Goal: Task Accomplishment & Management: Manage account settings

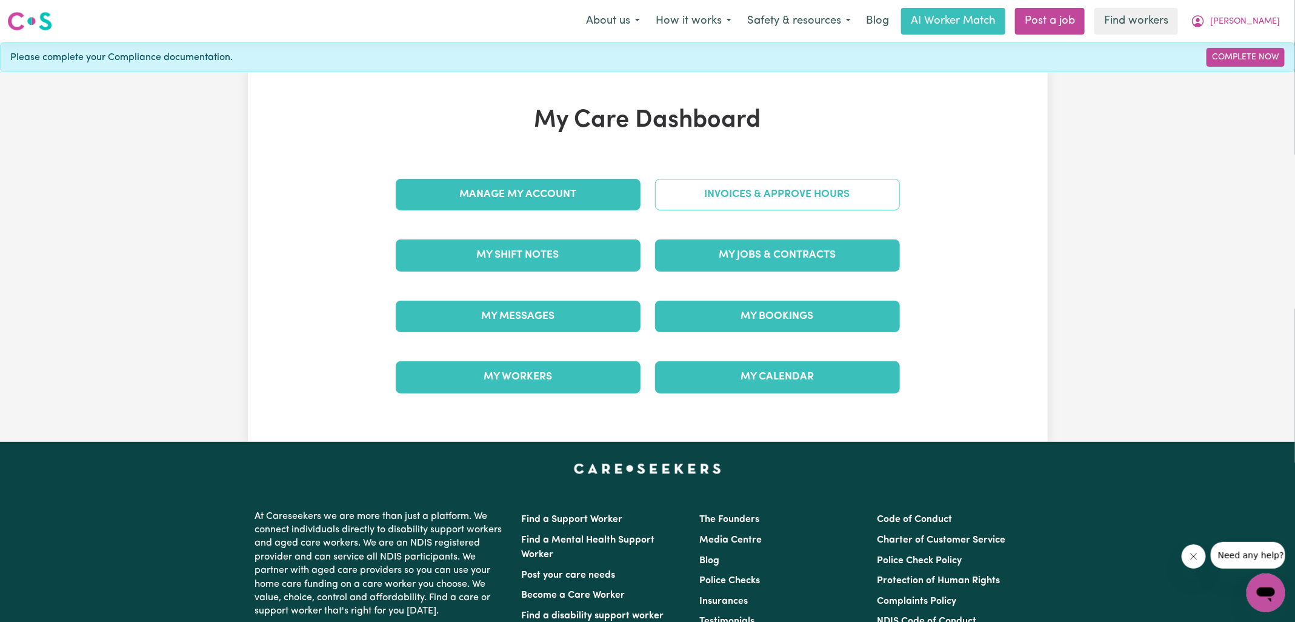
click at [686, 195] on link "Invoices & Approve Hours" at bounding box center [777, 195] width 245 height 32
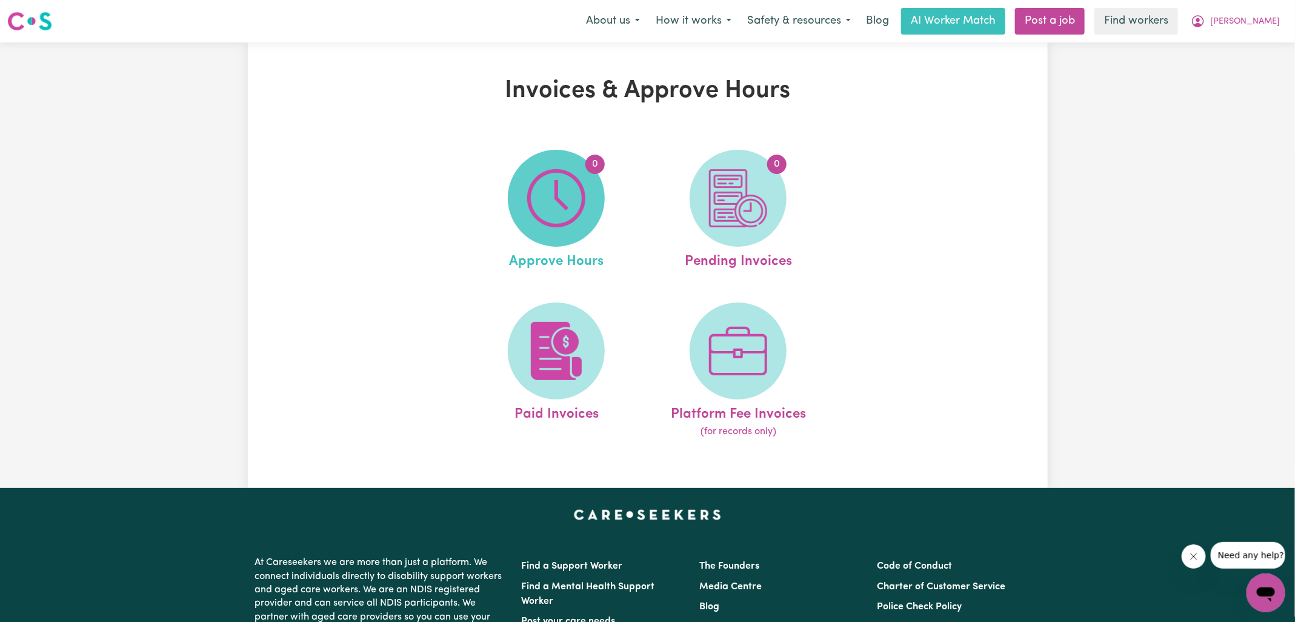
click at [526, 218] on span "0" at bounding box center [556, 198] width 97 height 97
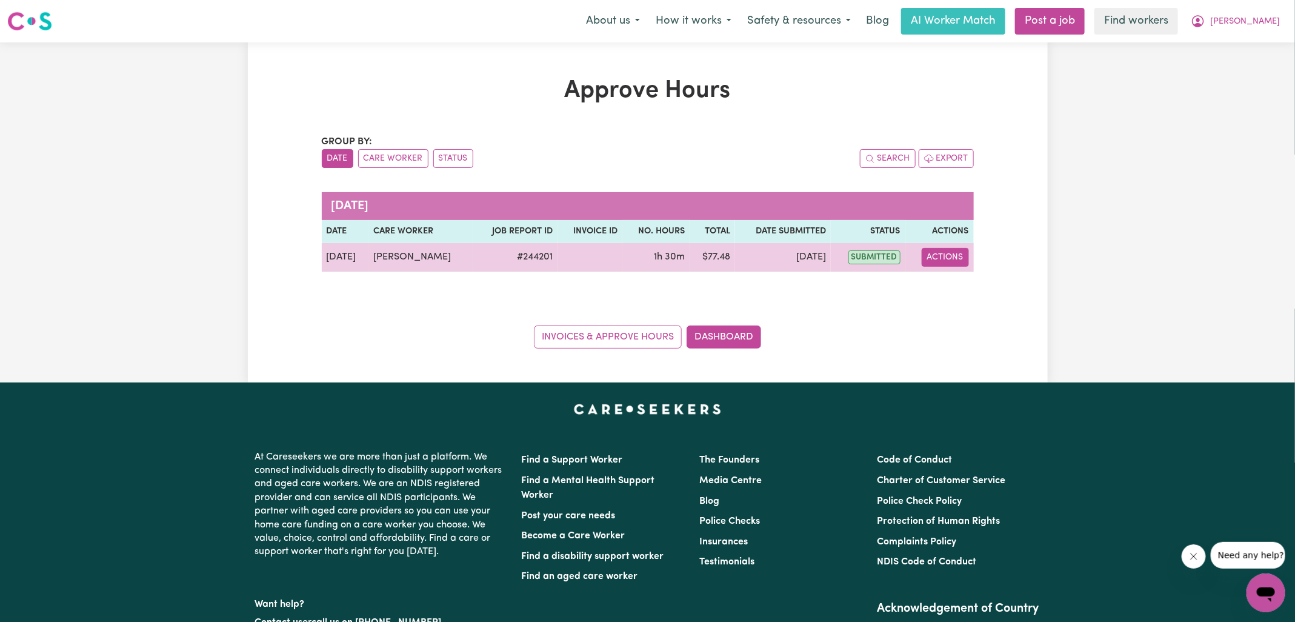
click at [946, 255] on button "Actions" at bounding box center [945, 257] width 47 height 19
click at [946, 289] on link "View Job Report" at bounding box center [975, 285] width 104 height 24
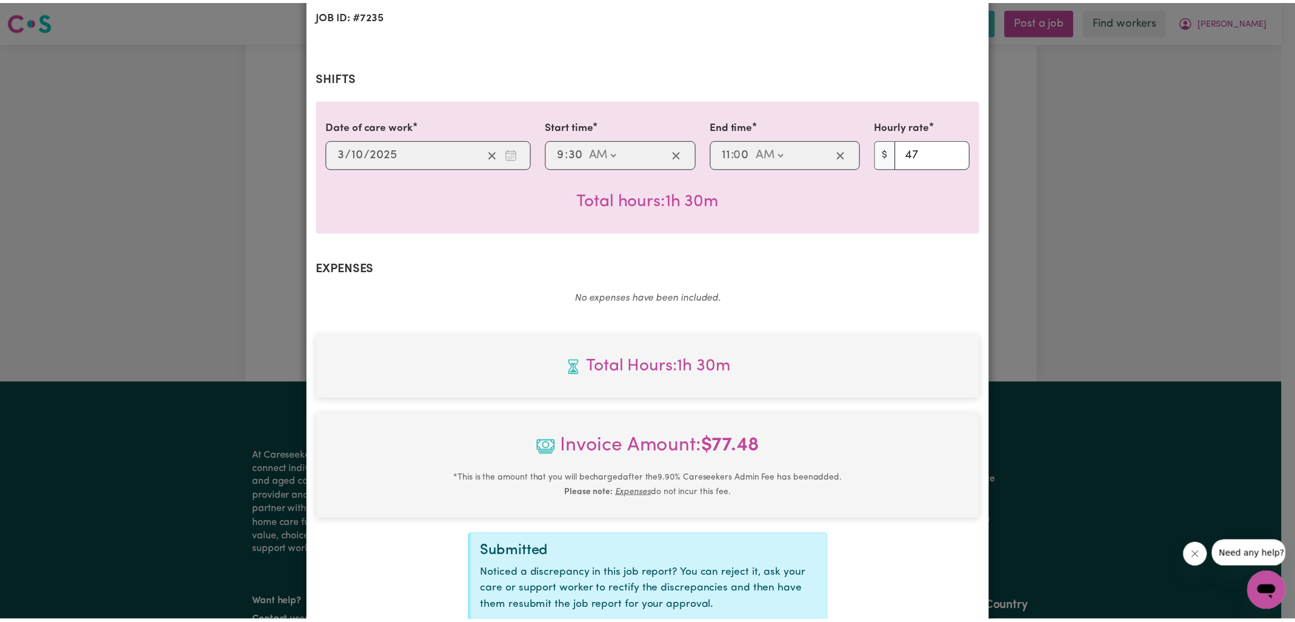
scroll to position [311, 0]
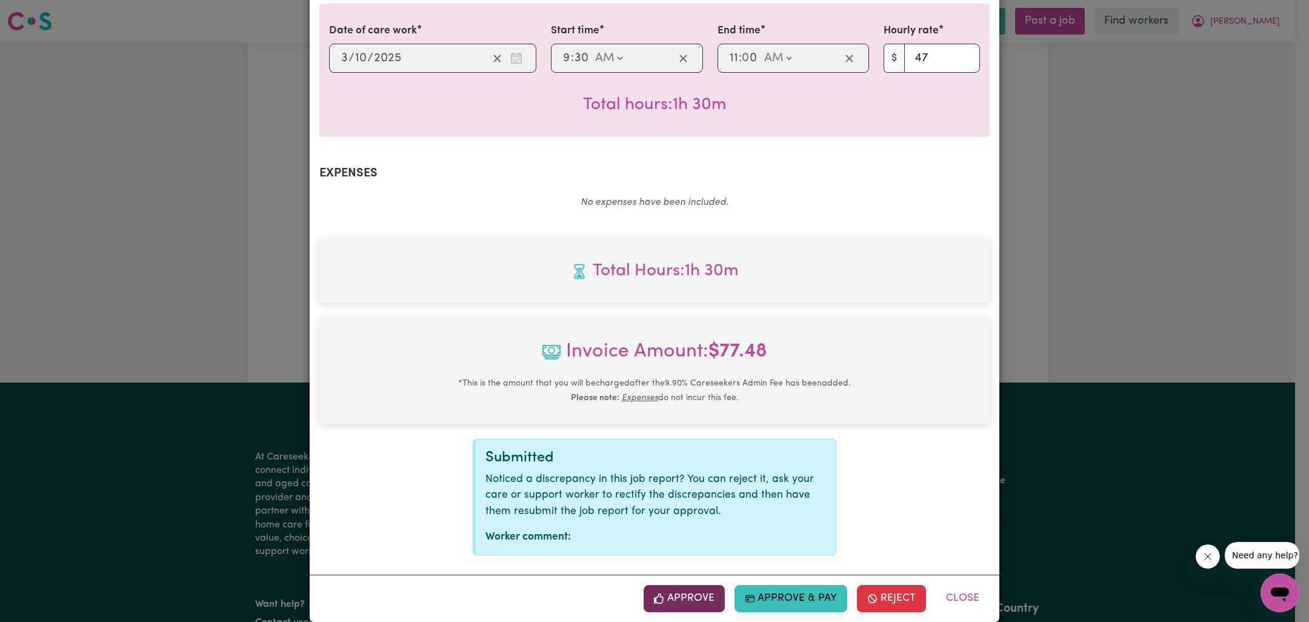
click at [685, 591] on button "Approve" at bounding box center [684, 598] width 81 height 27
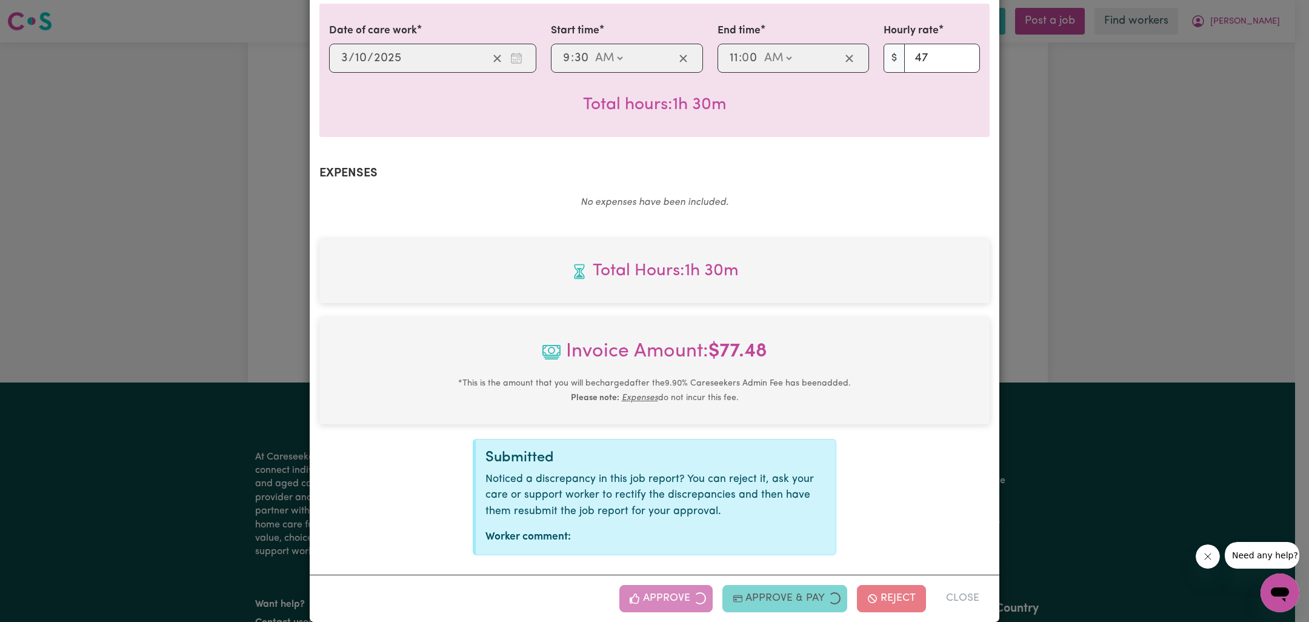
click at [1135, 363] on div "Job Report # 244201 - [PERSON_NAME] Summary Job report # 244201 Client name: [P…" at bounding box center [654, 311] width 1309 height 622
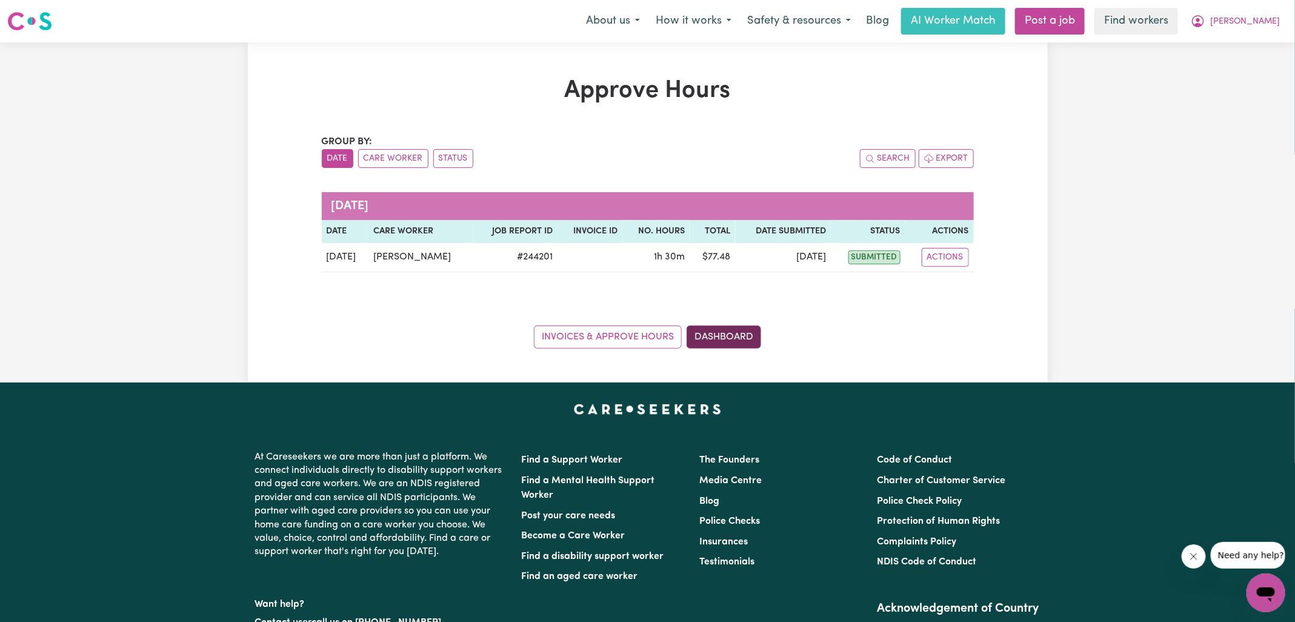
click at [746, 345] on link "Dashboard" at bounding box center [724, 336] width 75 height 23
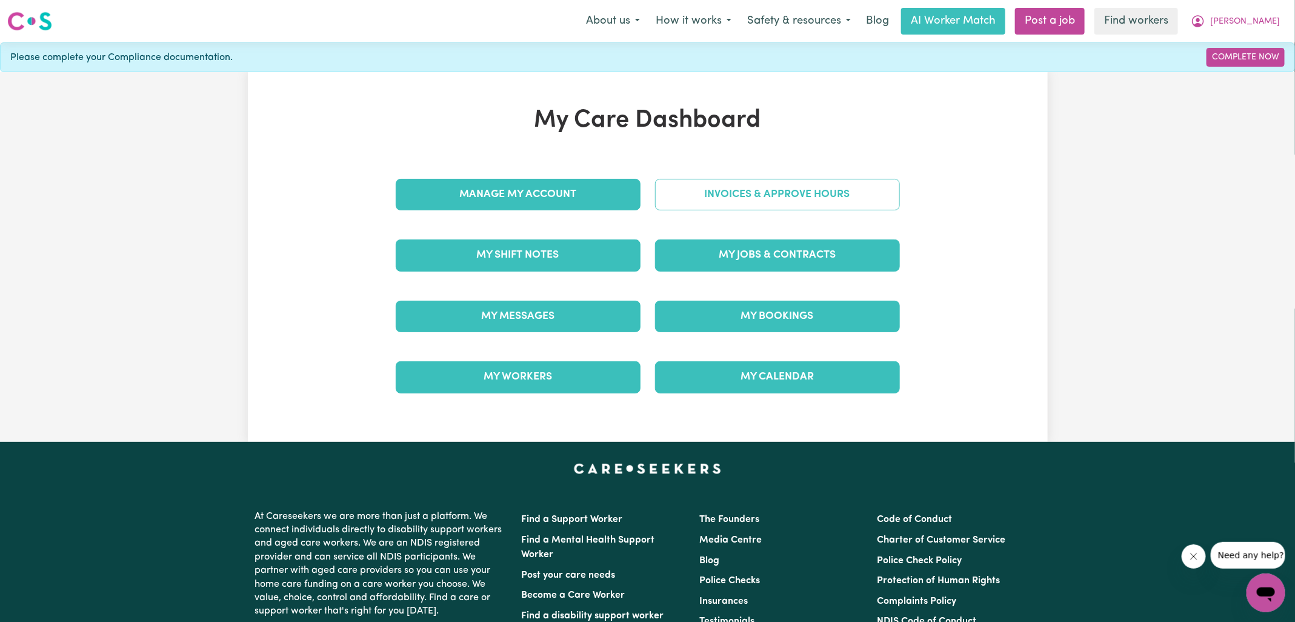
click at [747, 180] on link "Invoices & Approve Hours" at bounding box center [777, 195] width 245 height 32
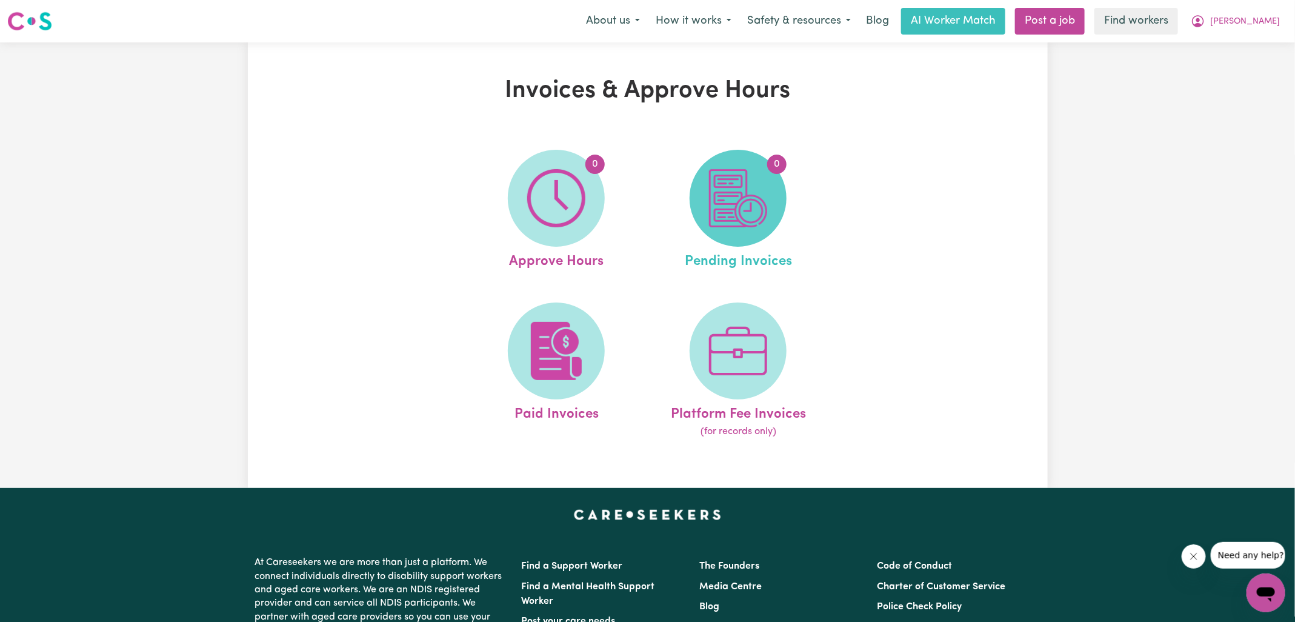
click at [747, 182] on img at bounding box center [738, 198] width 58 height 58
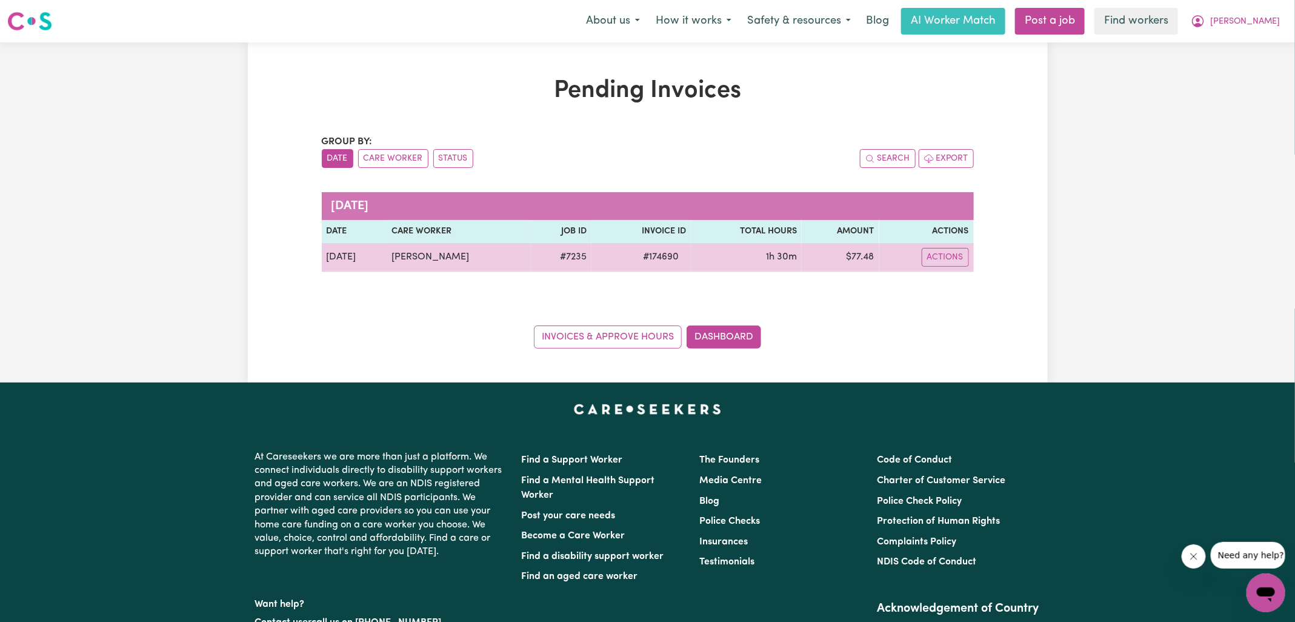
click at [658, 255] on span "# 174690" at bounding box center [661, 257] width 50 height 15
copy span "174690"
click at [863, 250] on td "$ 77.48" at bounding box center [841, 257] width 78 height 29
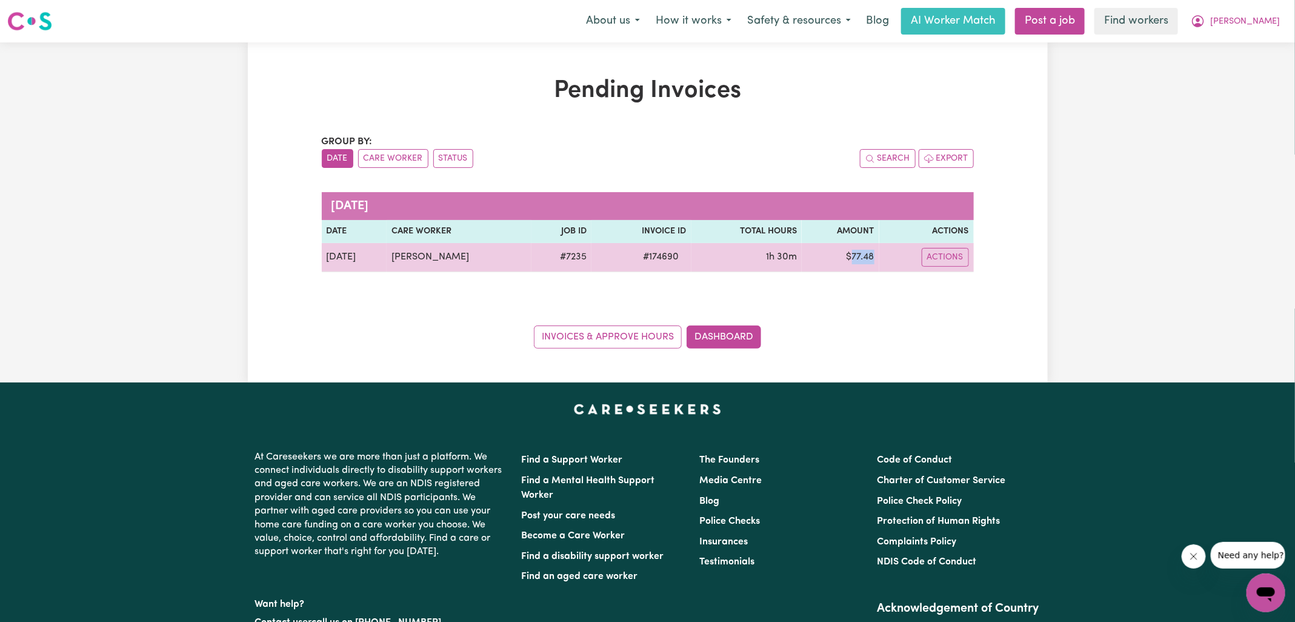
copy td "77.48"
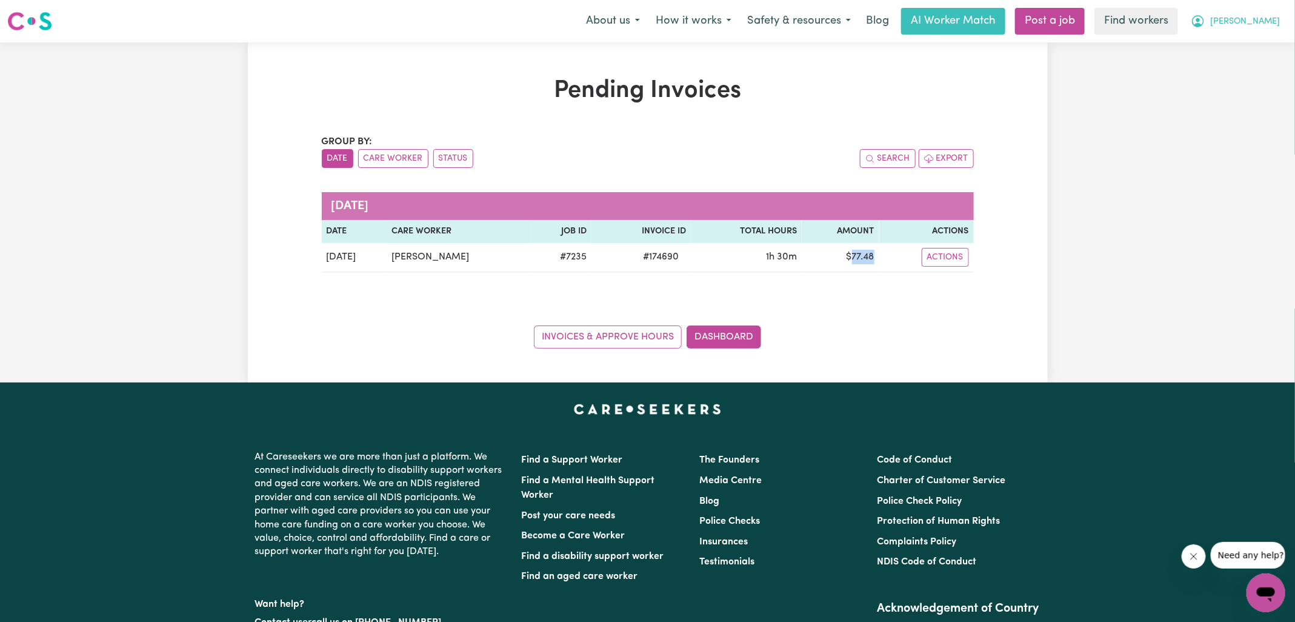
click at [1204, 16] on icon "My Account" at bounding box center [1198, 21] width 12 height 12
click at [1243, 55] on link "My Dashboard" at bounding box center [1240, 47] width 96 height 23
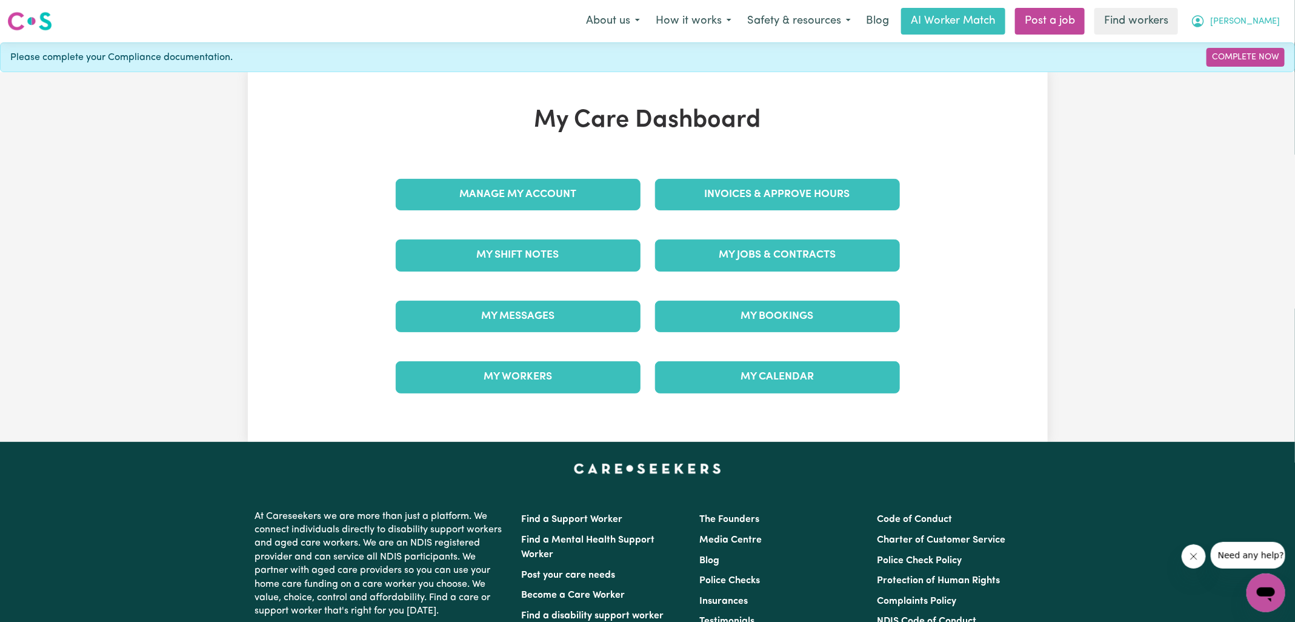
click at [1206, 21] on icon "My Account" at bounding box center [1198, 21] width 15 height 15
click at [1240, 78] on link "Logout" at bounding box center [1240, 69] width 96 height 23
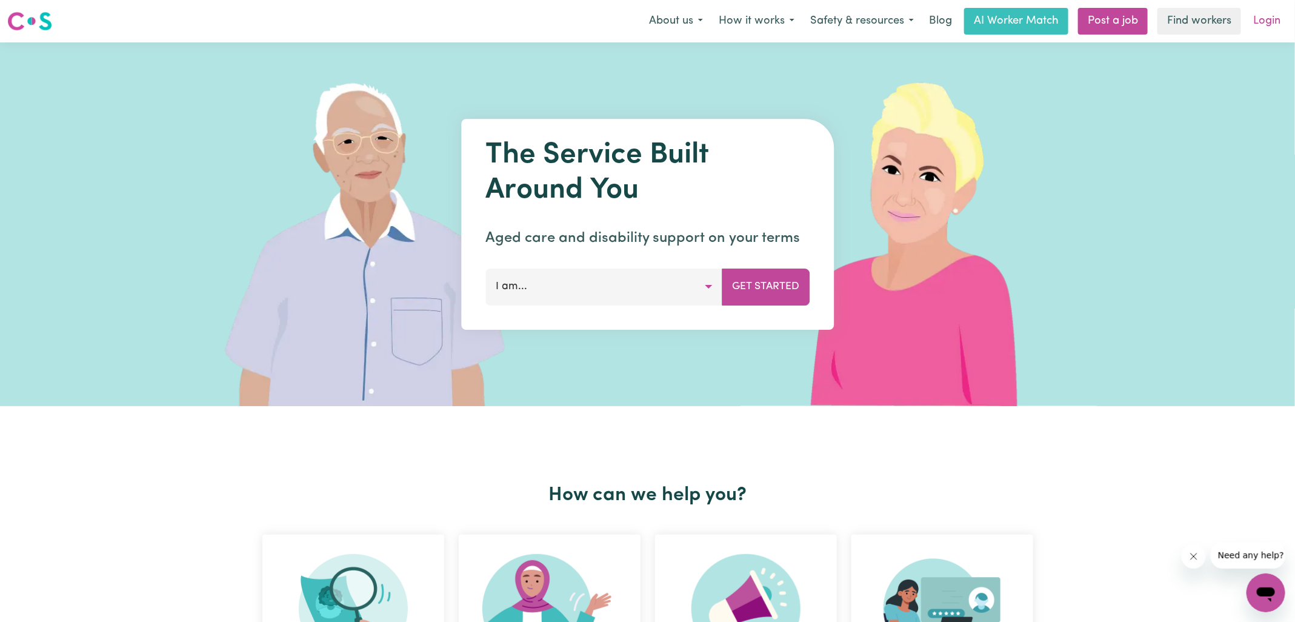
click at [1263, 34] on div "Menu About us How it works Safety & resources Blog AI Worker Match Post a job F…" at bounding box center [647, 21] width 1295 height 28
click at [1263, 11] on link "Login" at bounding box center [1267, 21] width 42 height 27
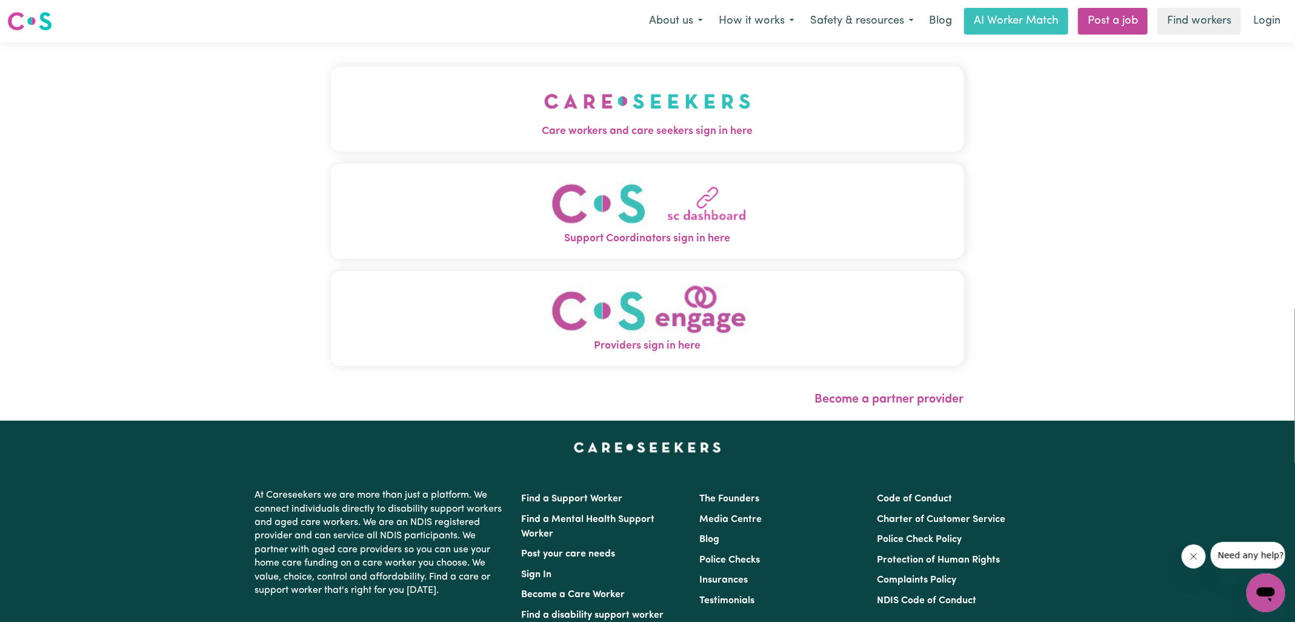
click at [523, 145] on button "Care workers and care seekers sign in here" at bounding box center [647, 109] width 633 height 85
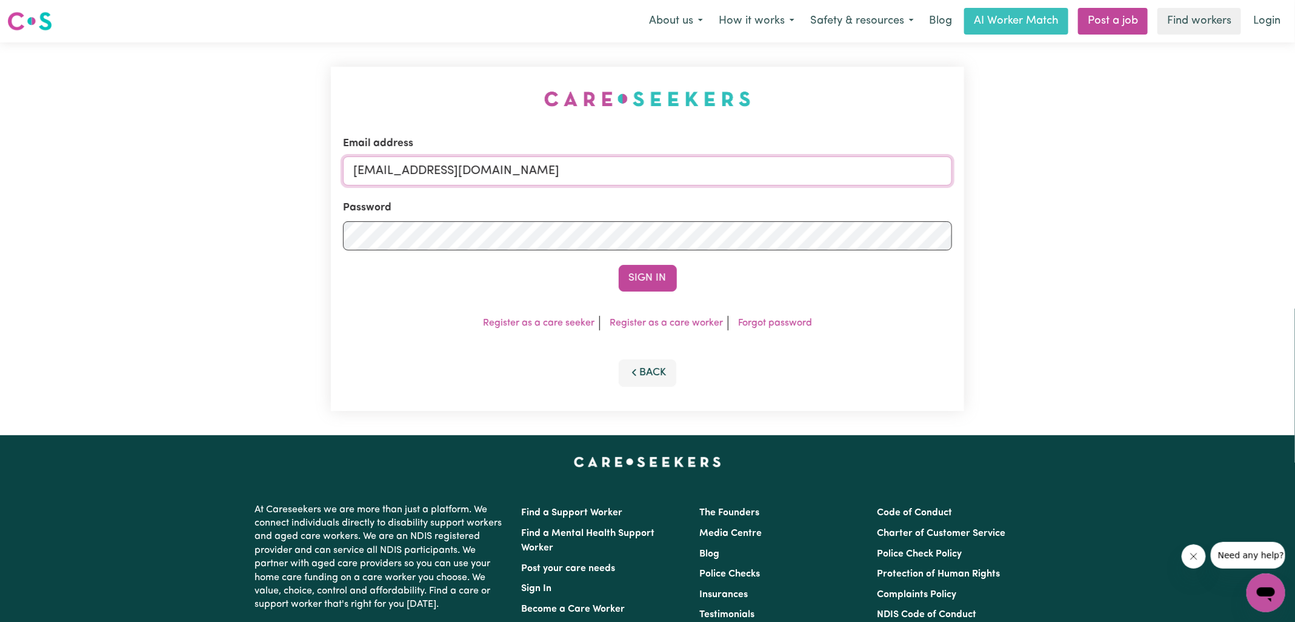
drag, startPoint x: 418, startPoint y: 169, endPoint x: 1039, endPoint y: 196, distance: 621.8
click at [1043, 198] on div "Email address [EMAIL_ADDRESS][DOMAIN_NAME] Password Sign In Register as a care …" at bounding box center [647, 238] width 1295 height 393
type input "[EMAIL_ADDRESS][DOMAIN_NAME]"
click at [619, 265] on button "Sign In" at bounding box center [648, 278] width 58 height 27
